Goal: Task Accomplishment & Management: Use online tool/utility

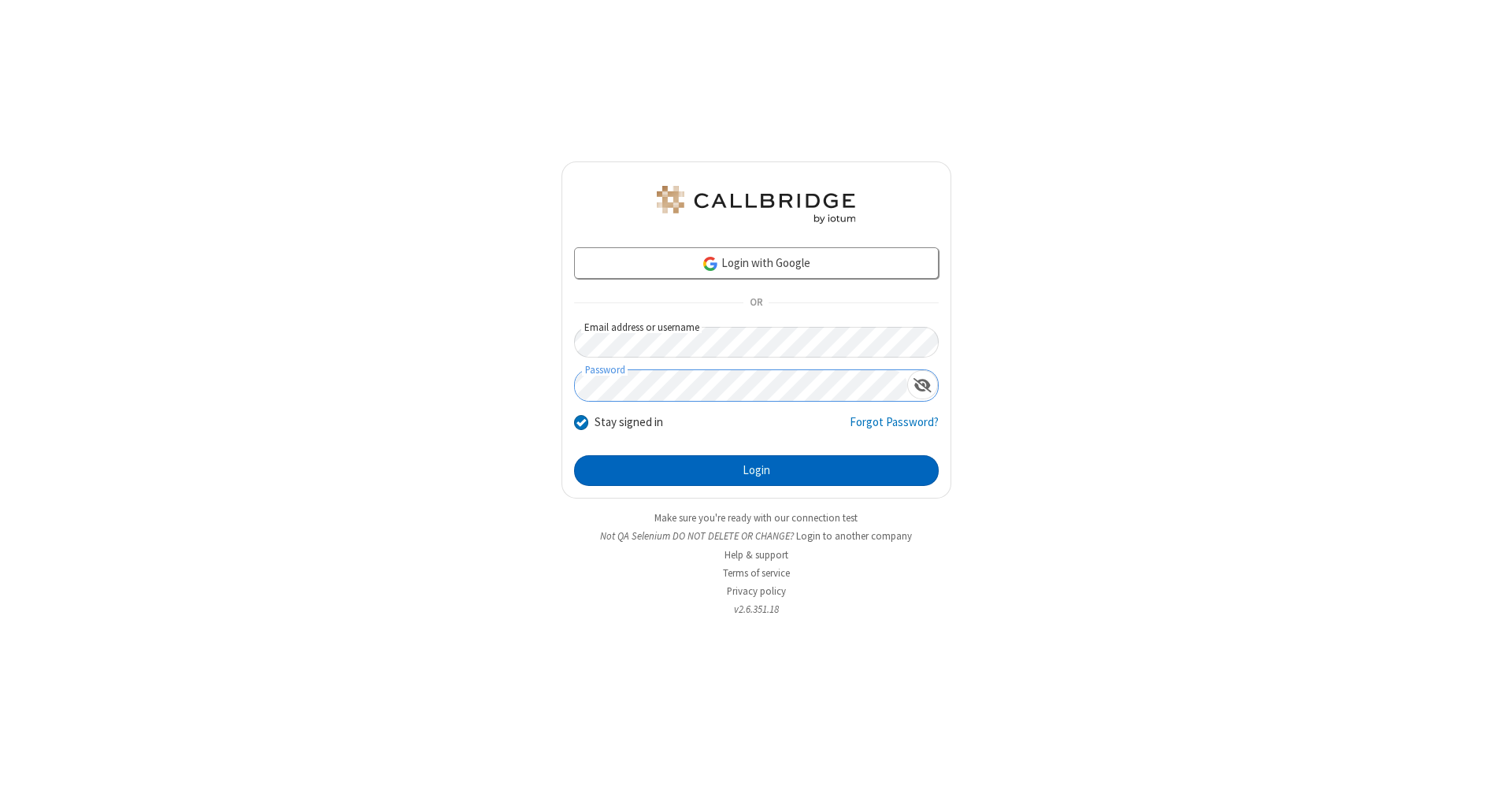
click at [756, 471] on button "Login" at bounding box center [756, 470] width 365 height 31
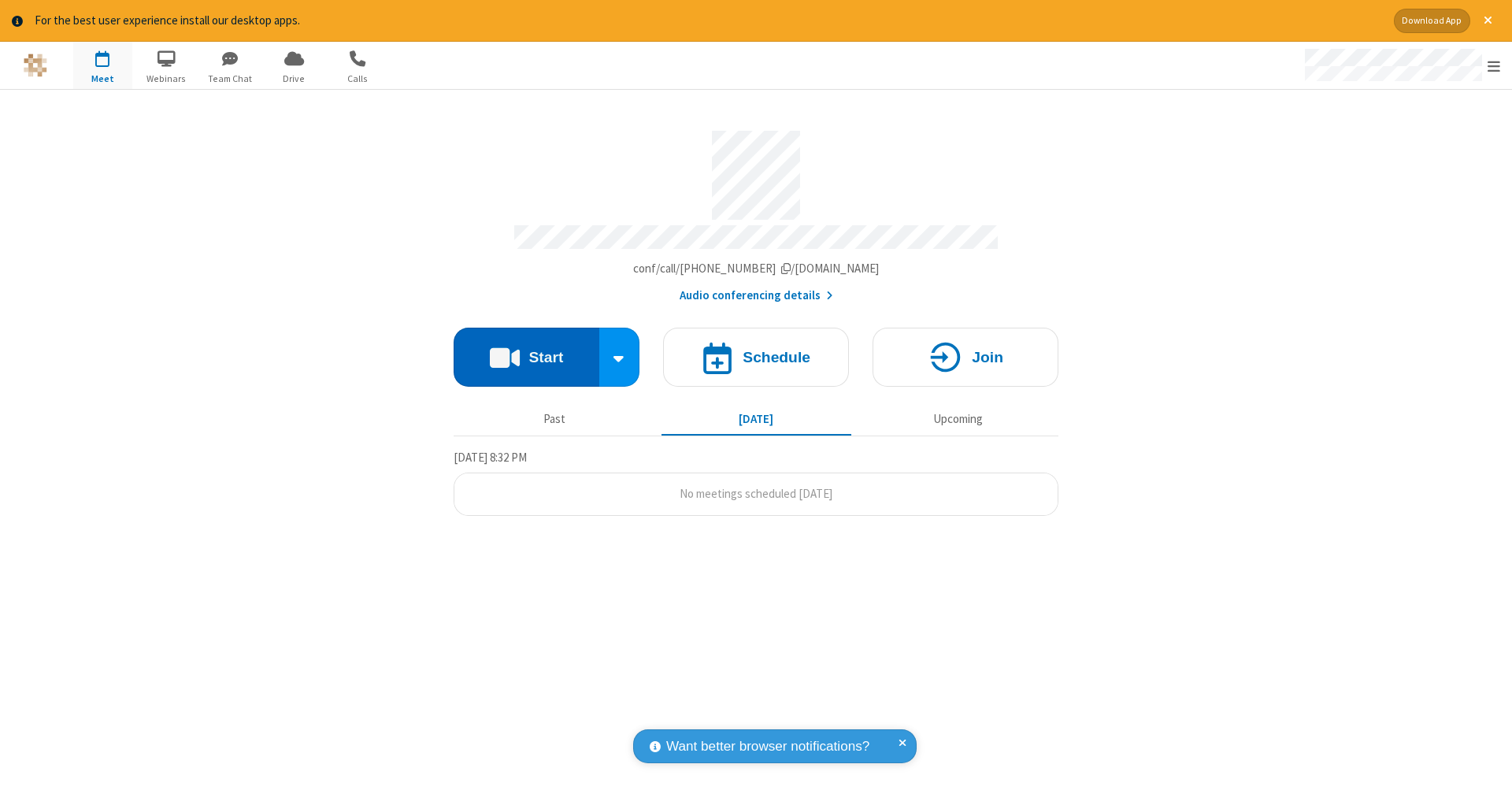
click at [526, 349] on button "Start" at bounding box center [526, 357] width 146 height 59
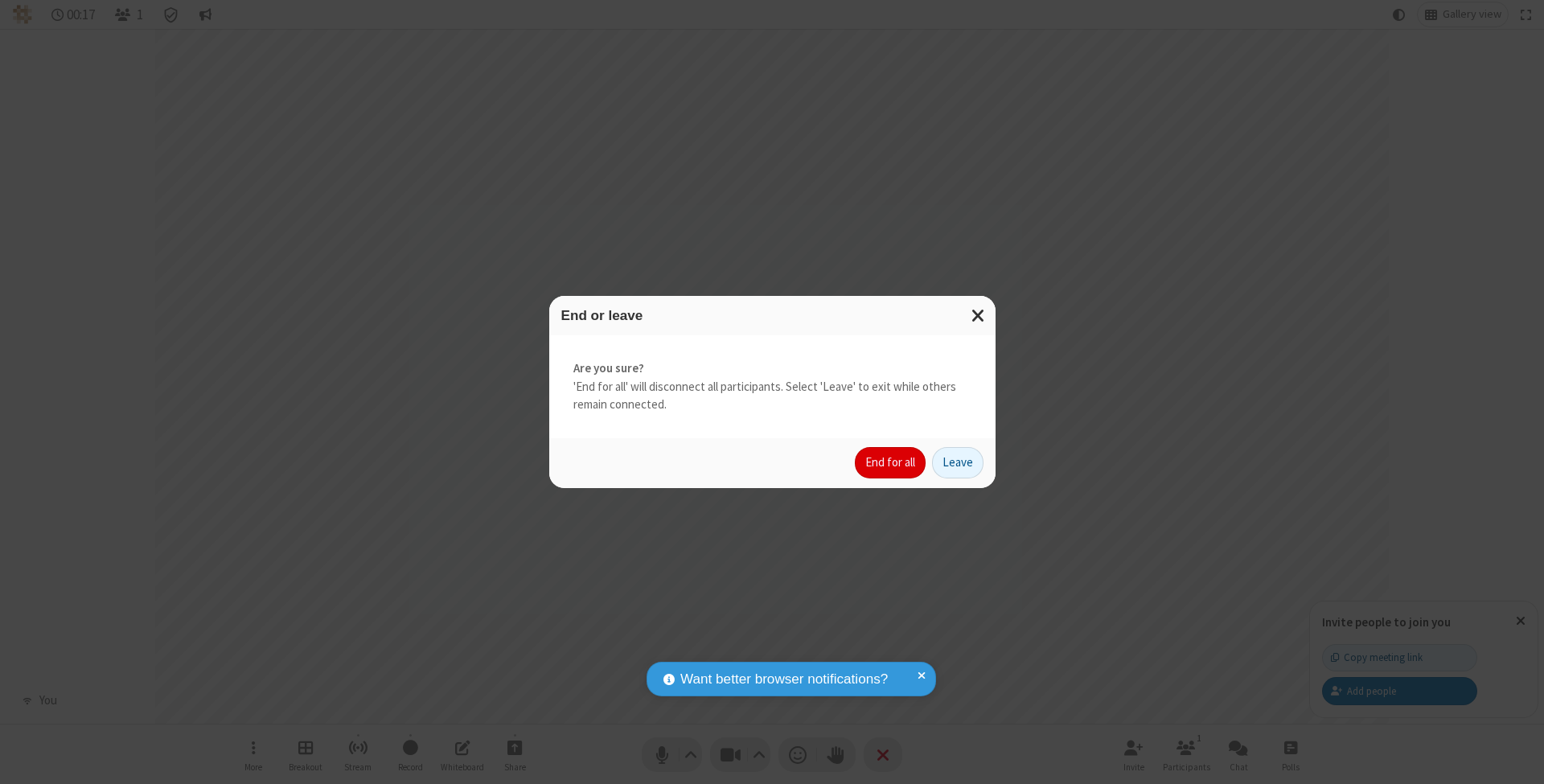
click at [891, 461] on button "End for all" at bounding box center [890, 463] width 71 height 32
